Goal: Find specific page/section: Find specific page/section

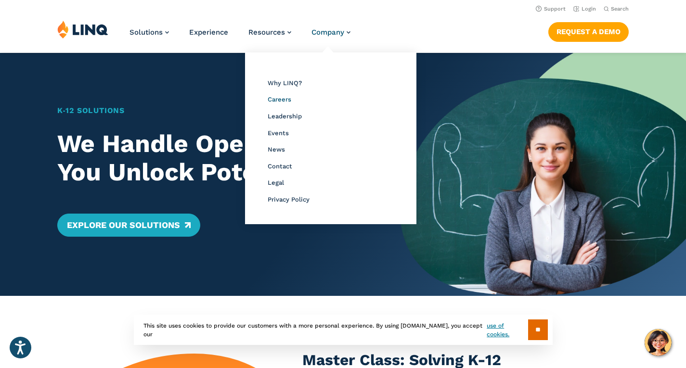
click at [276, 101] on span "Careers" at bounding box center [280, 99] width 24 height 7
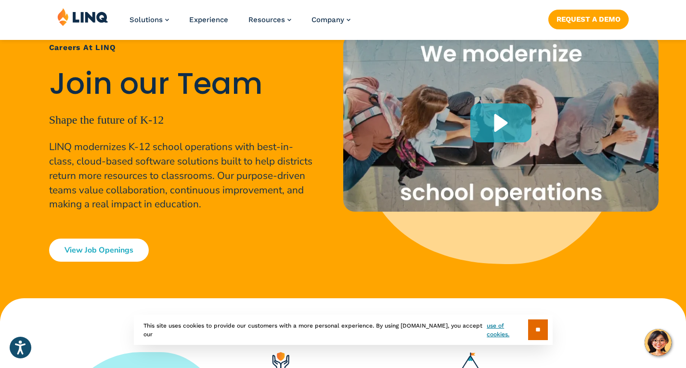
scroll to position [96, 0]
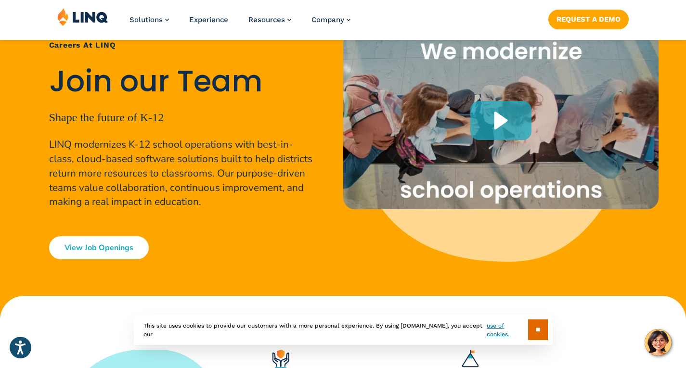
click at [113, 240] on link "View Job Openings" at bounding box center [99, 247] width 100 height 23
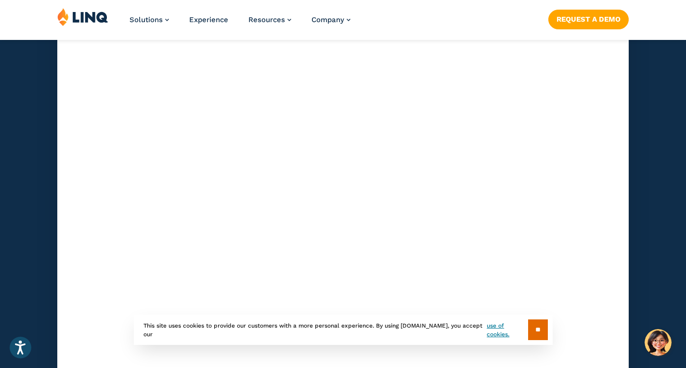
scroll to position [2814, 0]
